Goal: Task Accomplishment & Management: Manage account settings

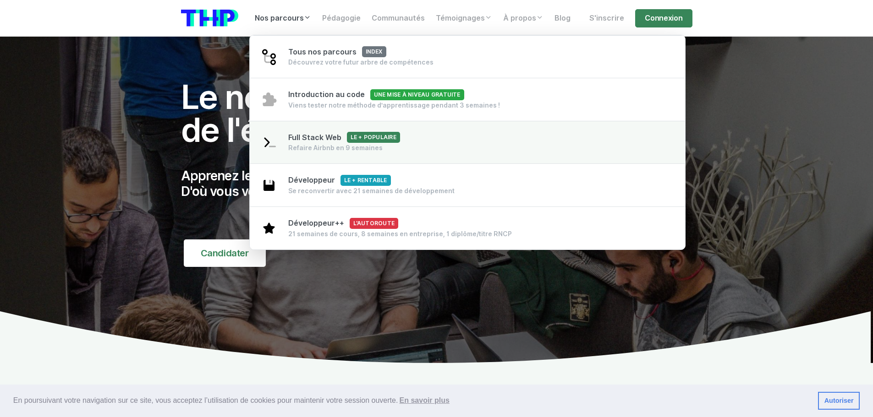
click at [337, 144] on div "Refaire Airbnb en 9 semaines" at bounding box center [344, 147] width 112 height 9
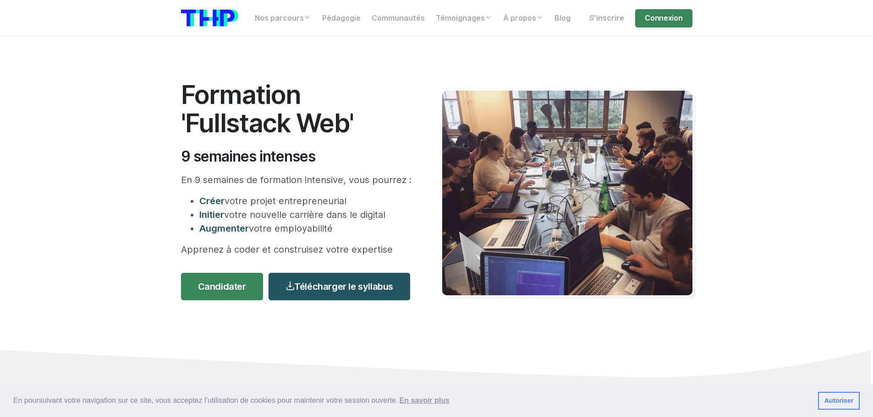
click at [465, 345] on div "Formation 'Fullstack Web' 9 semaines intenses En 9 semaines de formation intens…" at bounding box center [436, 193] width 522 height 313
click at [664, 20] on link "Connexion" at bounding box center [663, 18] width 57 height 18
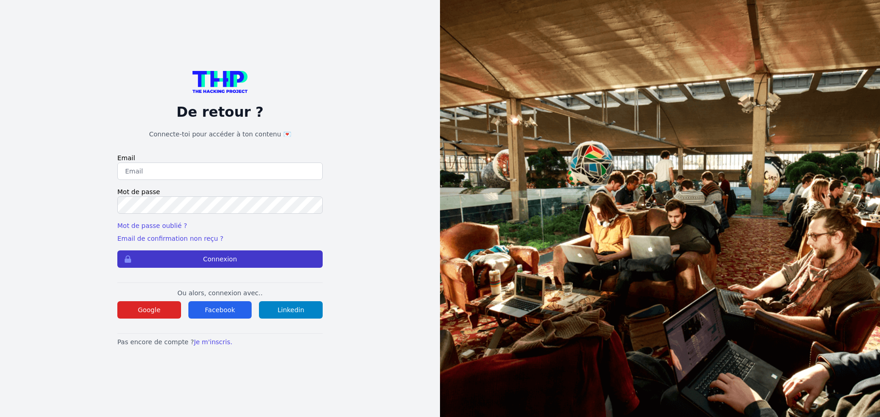
type input "mverhaeghe5@gmail.com"
click at [201, 257] on button "Connexion" at bounding box center [219, 259] width 205 height 17
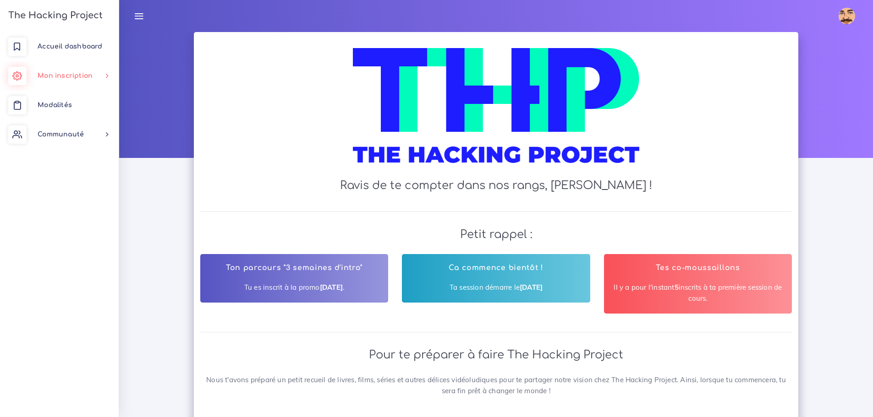
click at [67, 76] on span "Mon inscription" at bounding box center [65, 75] width 55 height 7
click at [70, 100] on link "Éditer parcours" at bounding box center [57, 101] width 119 height 20
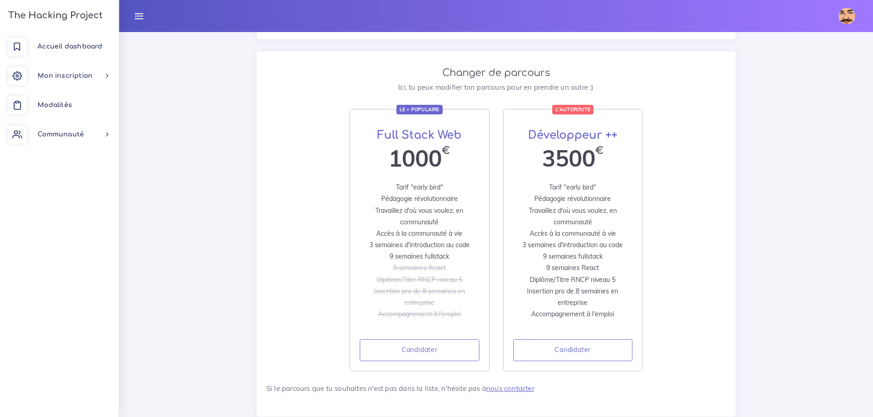
scroll to position [261, 0]
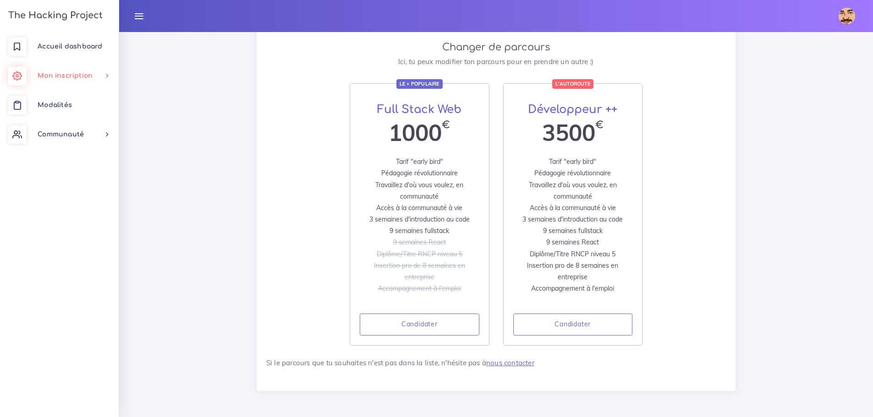
click at [87, 75] on span "Mon inscription" at bounding box center [65, 75] width 55 height 7
click at [62, 106] on span "Modalités" at bounding box center [55, 105] width 34 height 7
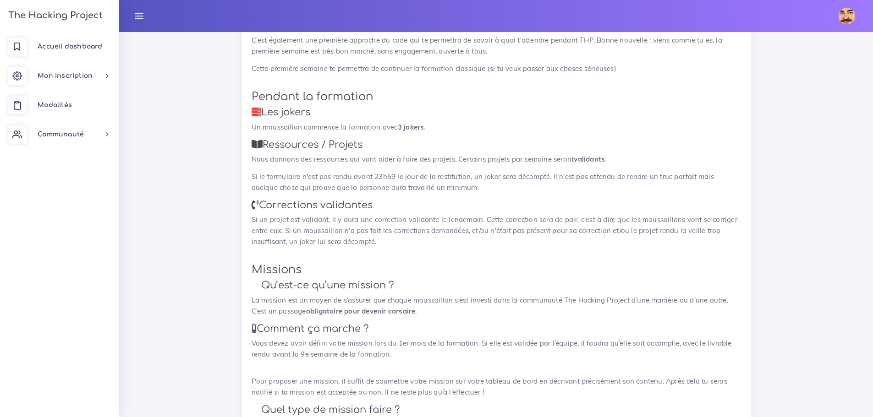
scroll to position [550, 0]
click at [67, 133] on span "Communauté" at bounding box center [61, 134] width 46 height 7
click at [81, 133] on span "Communauté" at bounding box center [61, 134] width 46 height 7
click at [73, 76] on span "Mon inscription" at bounding box center [65, 75] width 55 height 7
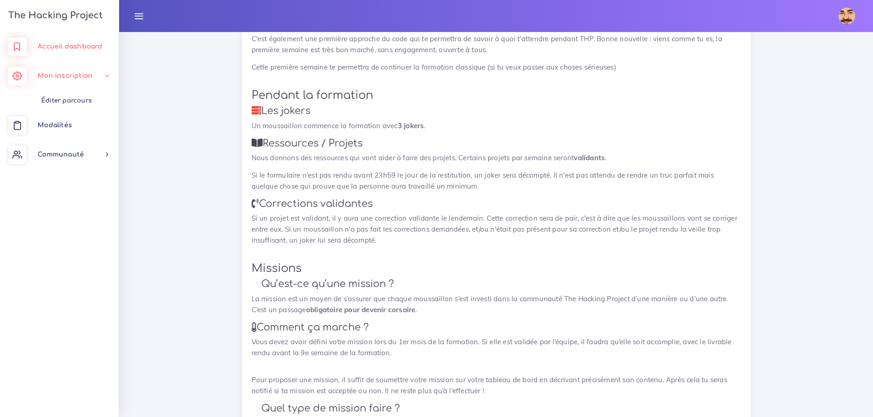
click at [85, 53] on link "Accueil dashboard" at bounding box center [59, 46] width 119 height 29
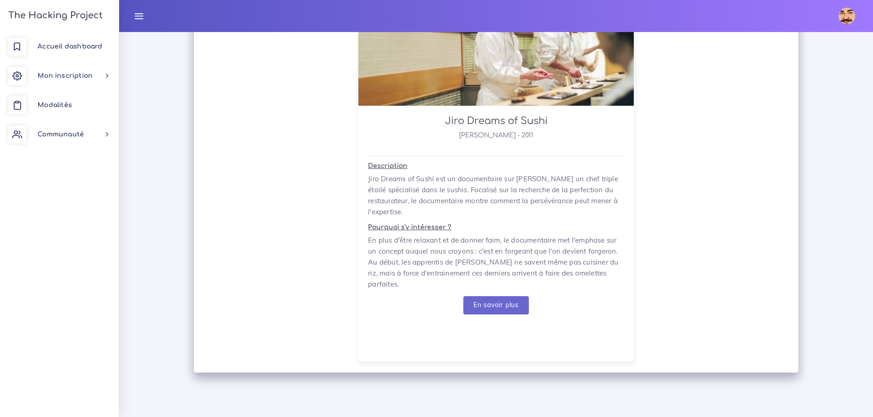
scroll to position [1720, 0]
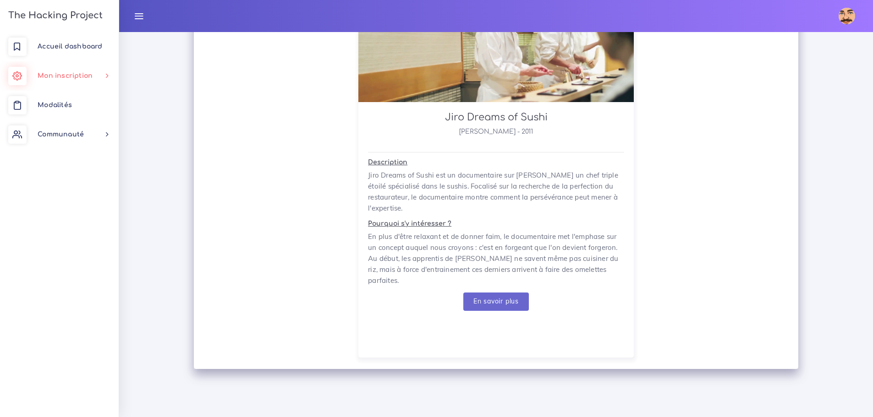
click at [73, 78] on span "Mon inscription" at bounding box center [65, 75] width 55 height 7
click at [78, 96] on link "Éditer parcours" at bounding box center [57, 101] width 119 height 20
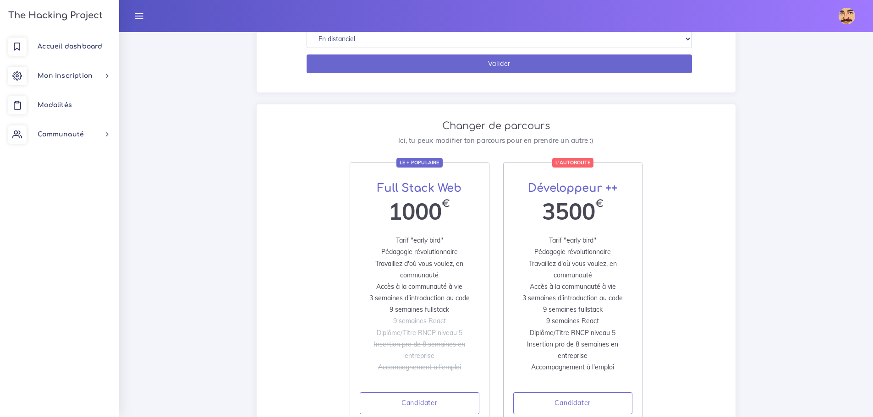
scroll to position [183, 0]
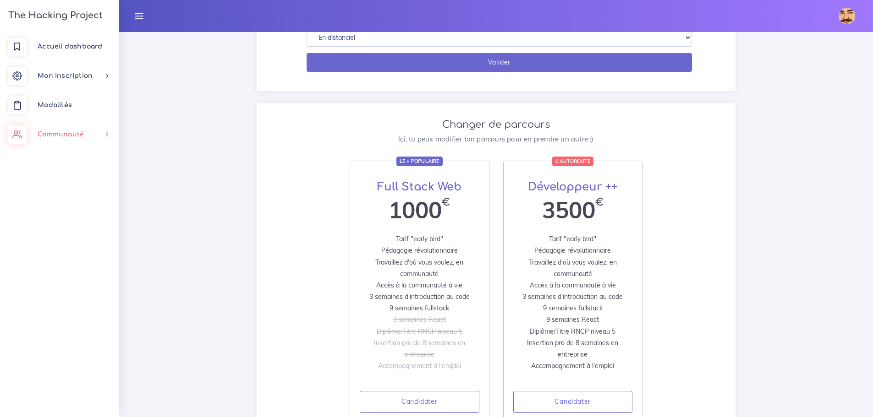
click at [73, 138] on link "Communauté" at bounding box center [59, 134] width 119 height 29
click at [76, 133] on span "Communauté" at bounding box center [61, 134] width 46 height 7
click at [73, 76] on span "Mon inscription" at bounding box center [65, 75] width 55 height 7
click at [74, 74] on span "Mon inscription" at bounding box center [65, 75] width 55 height 7
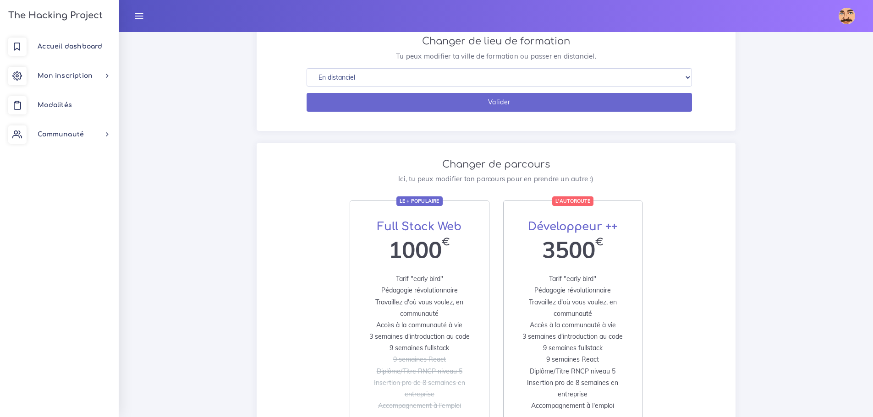
scroll to position [0, 0]
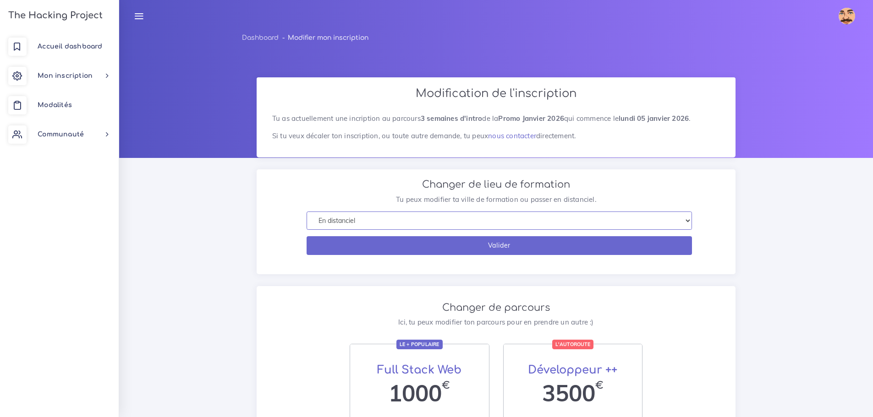
click at [550, 220] on select "En distanciel Bordeaux Lille Lyon Marseille Montpellier Nice Paris Rennes Stras…" at bounding box center [498, 221] width 385 height 19
click at [306, 212] on select "En distanciel Bordeaux Lille Lyon Marseille Montpellier Nice Paris Rennes Stras…" at bounding box center [498, 221] width 385 height 19
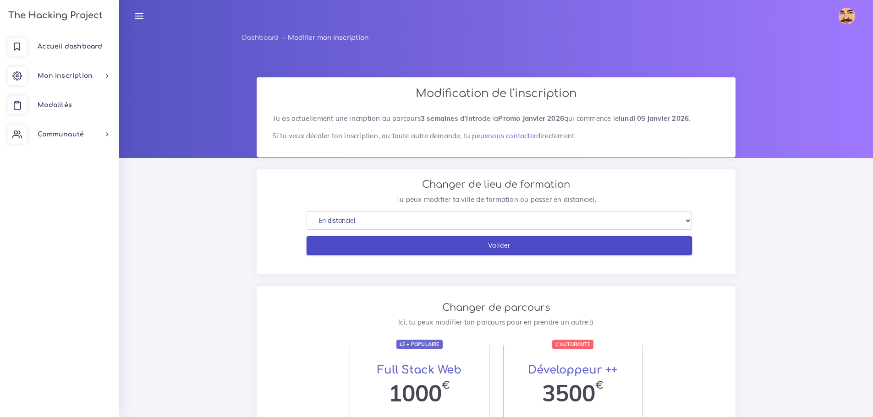
click at [512, 246] on input "Valider" at bounding box center [498, 245] width 385 height 19
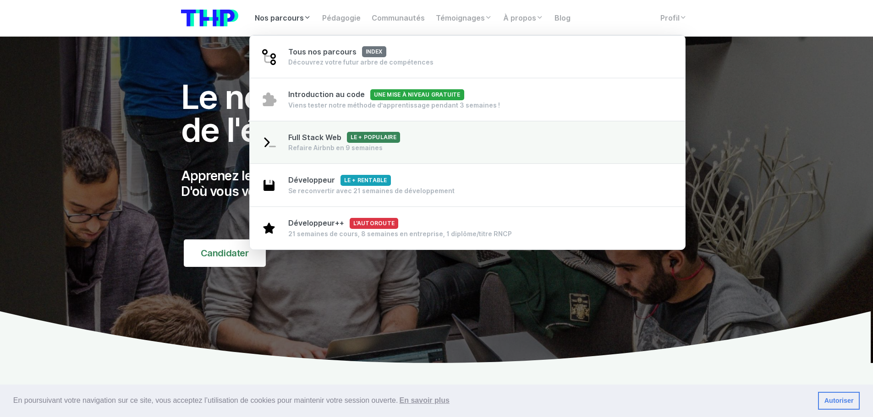
click at [415, 130] on link "Full Stack Web Le + populaire Refaire Airbnb en 9 semaines" at bounding box center [468, 143] width 436 height 44
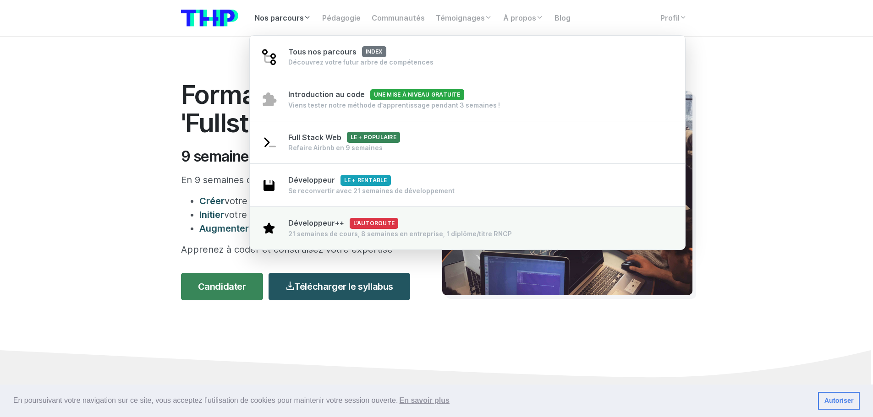
click at [413, 228] on div "Développeur++ L'autoroute 21 semaines de cours, 8 semaines en entreprise, 1 dip…" at bounding box center [400, 228] width 224 height 21
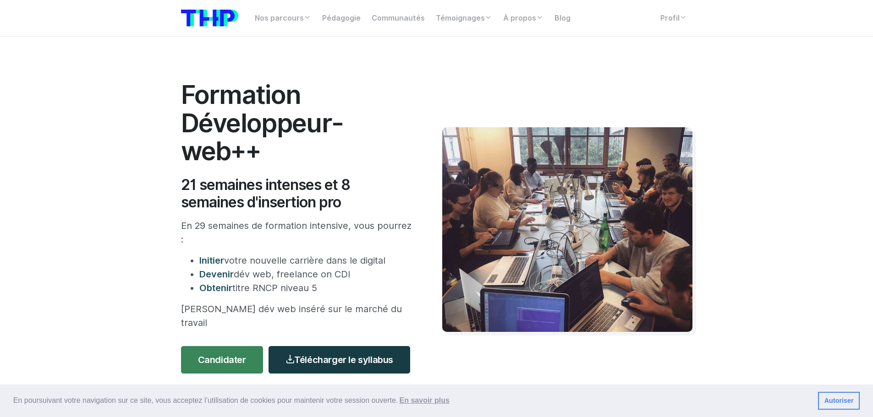
click at [360, 346] on link "Télécharger le syllabus" at bounding box center [339, 359] width 142 height 27
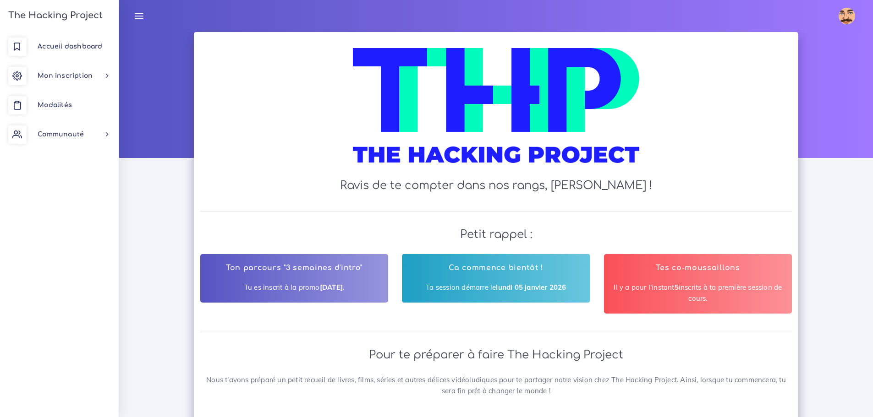
click at [138, 18] on icon at bounding box center [139, 16] width 10 height 10
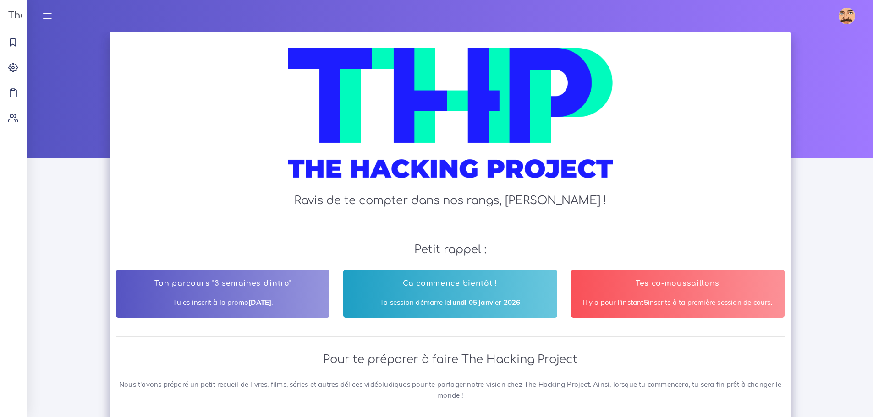
click at [43, 13] on icon at bounding box center [47, 16] width 10 height 10
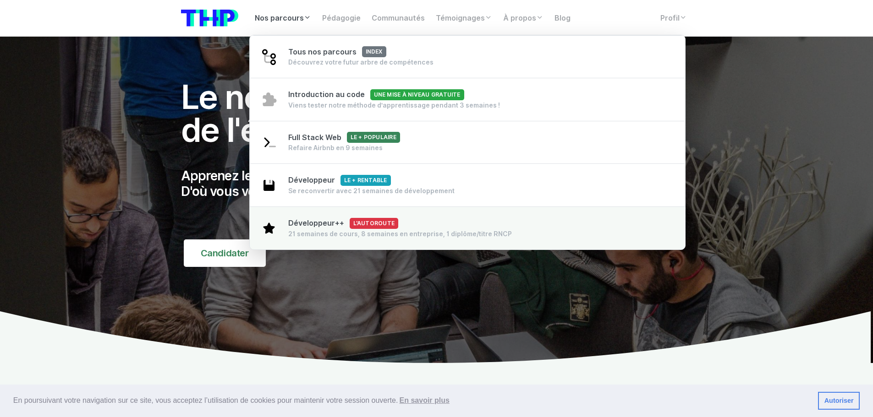
click at [390, 223] on span "L'autoroute" at bounding box center [374, 223] width 49 height 11
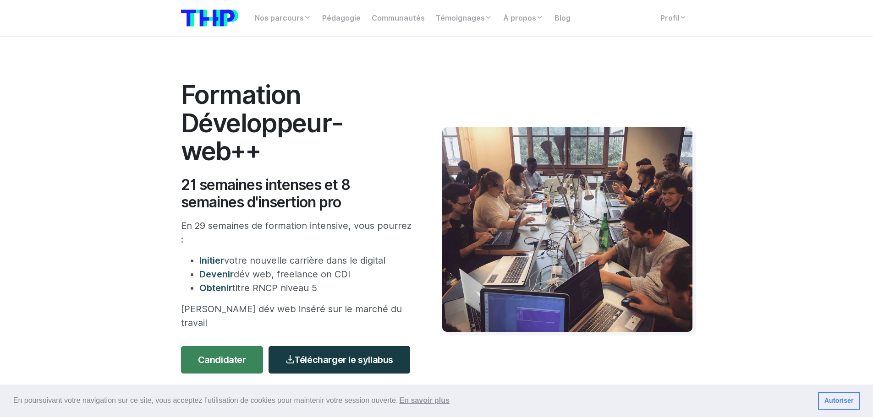
click at [336, 346] on link "Télécharger le syllabus" at bounding box center [339, 359] width 142 height 27
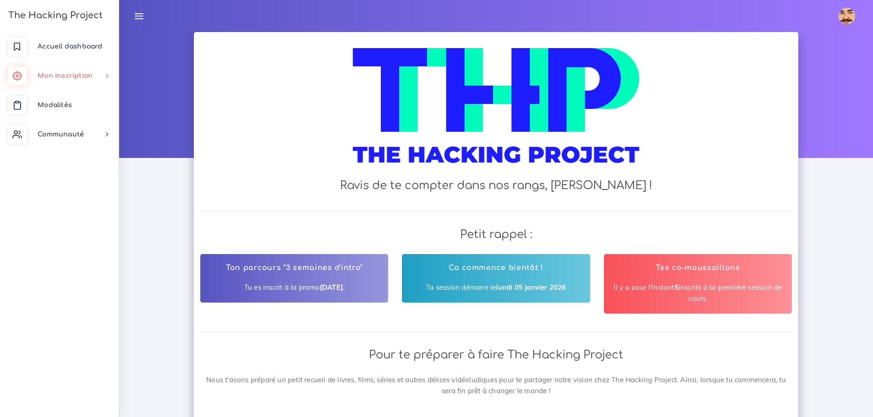
click at [78, 82] on link "Mon inscription" at bounding box center [59, 75] width 119 height 29
click at [80, 77] on span "Mon inscription" at bounding box center [65, 75] width 55 height 7
click at [69, 101] on link "Modalités" at bounding box center [59, 105] width 119 height 29
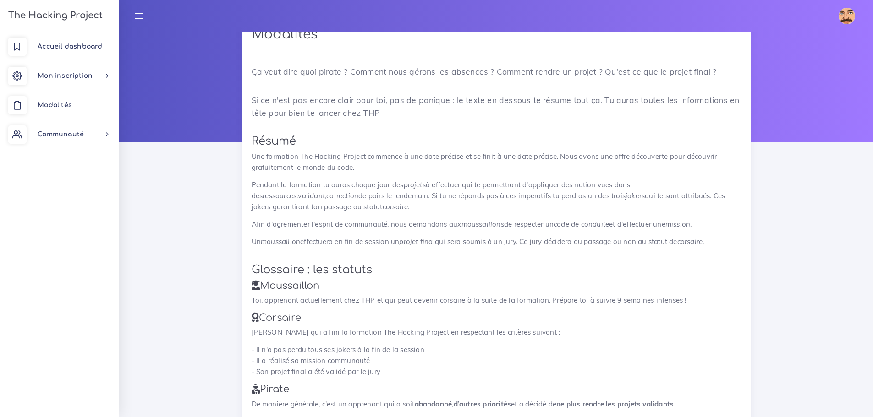
scroll to position [3, 0]
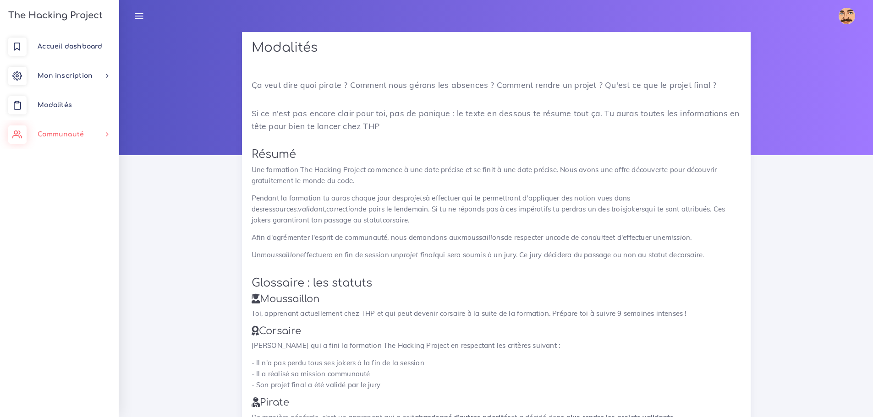
click at [60, 136] on span "Communauté" at bounding box center [61, 134] width 46 height 7
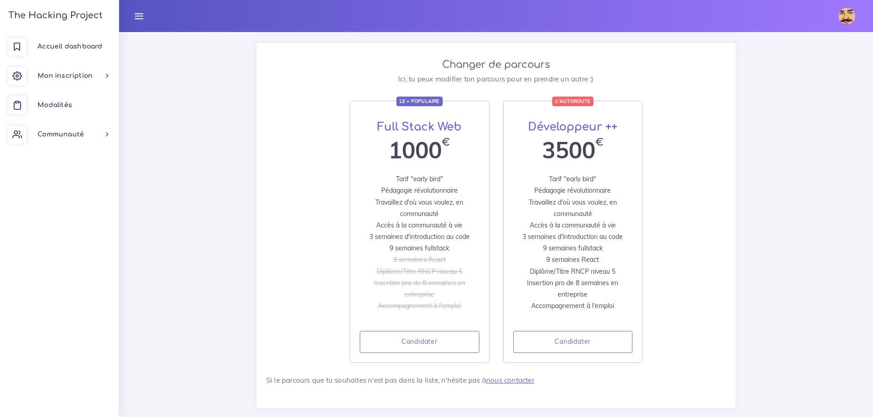
scroll to position [261, 0]
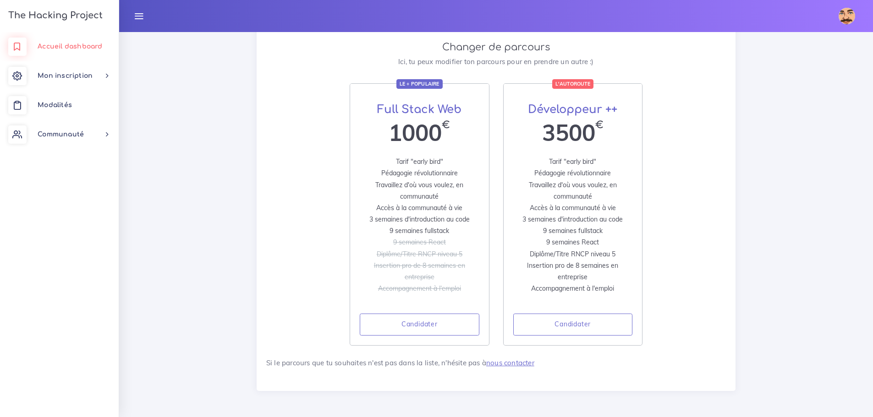
click at [66, 51] on link "Accueil dashboard" at bounding box center [59, 46] width 119 height 29
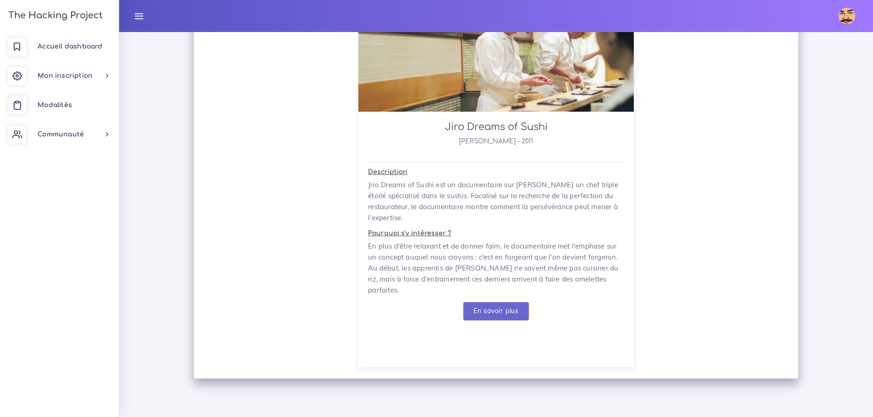
scroll to position [1720, 0]
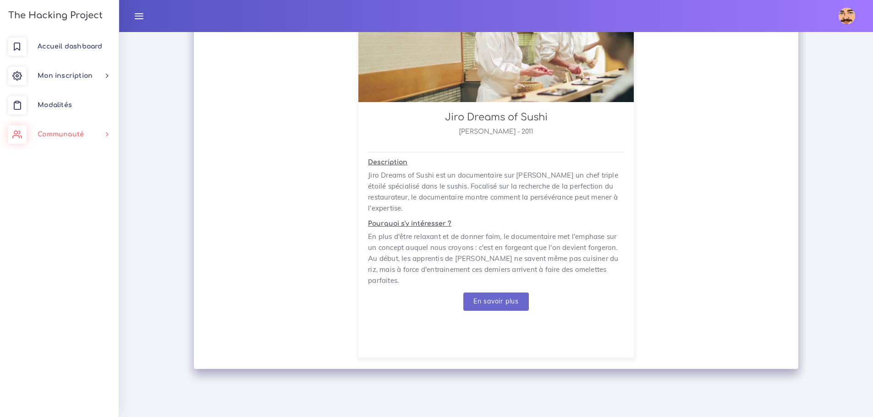
click at [60, 133] on span "Communauté" at bounding box center [61, 134] width 46 height 7
click at [65, 107] on span "Modalités" at bounding box center [55, 105] width 34 height 7
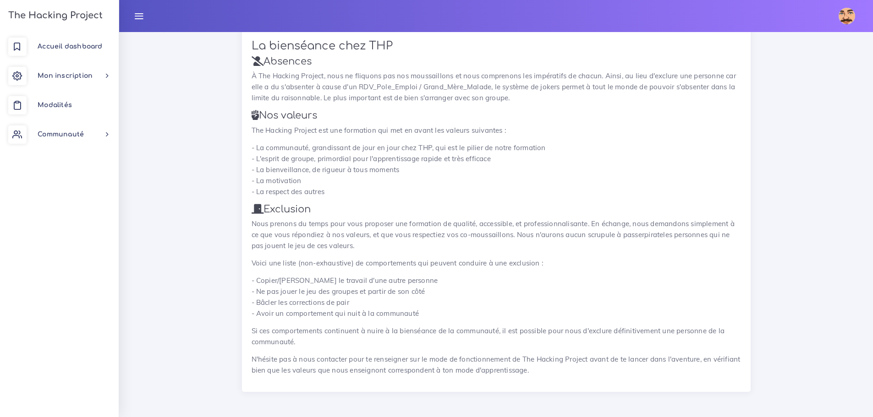
scroll to position [1331, 0]
